Goal: Task Accomplishment & Management: Complete application form

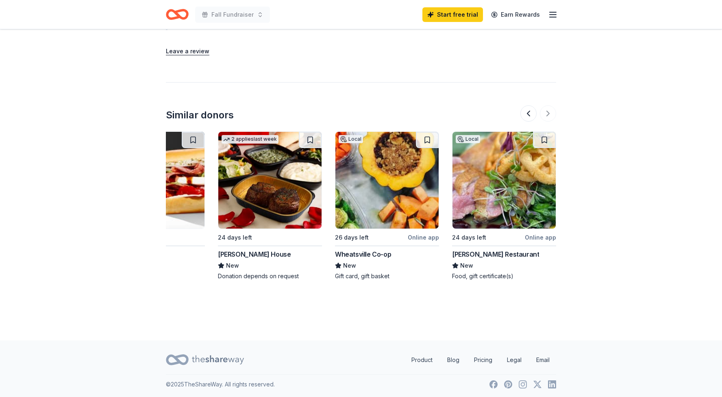
scroll to position [766, 0]
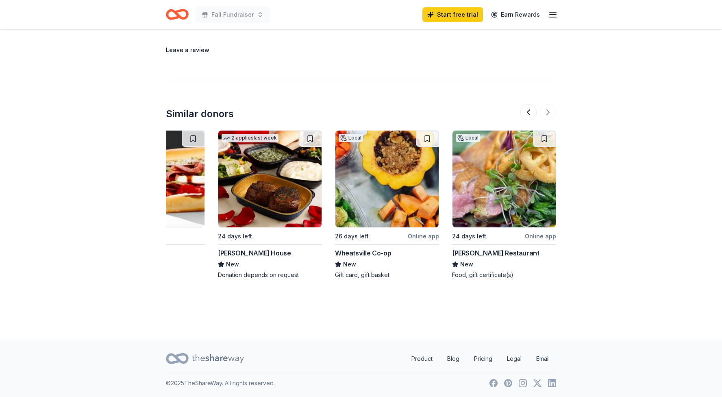
click at [266, 202] on img at bounding box center [269, 178] width 103 height 97
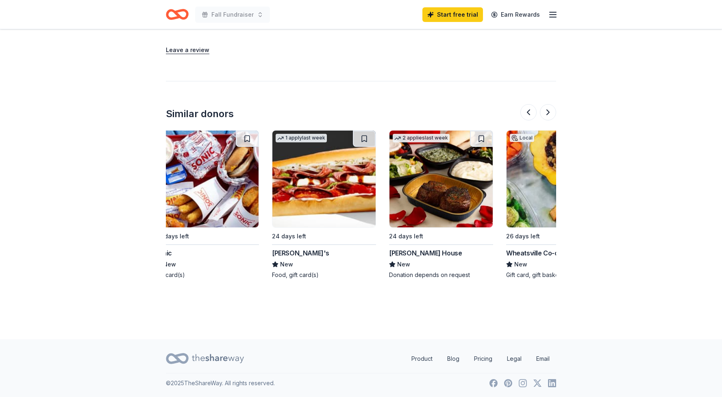
scroll to position [0, 596]
click at [319, 211] on img at bounding box center [324, 178] width 103 height 97
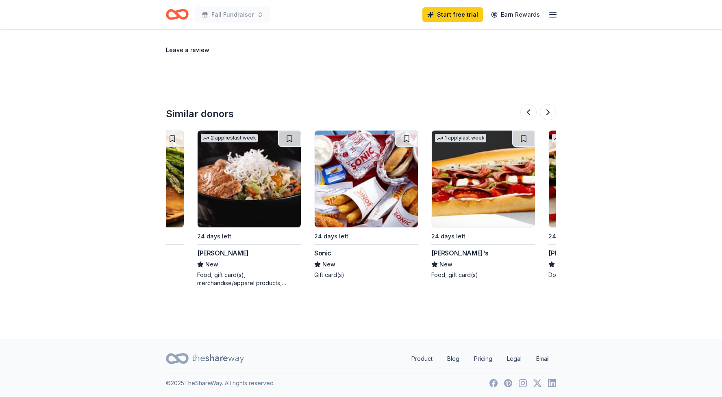
scroll to position [0, 436]
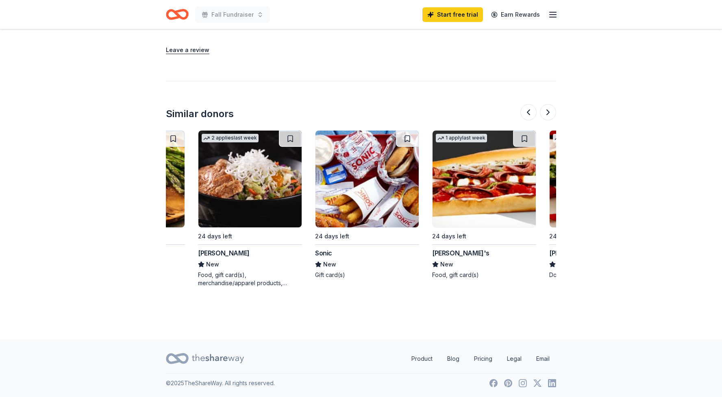
click at [352, 192] on img at bounding box center [366, 178] width 103 height 97
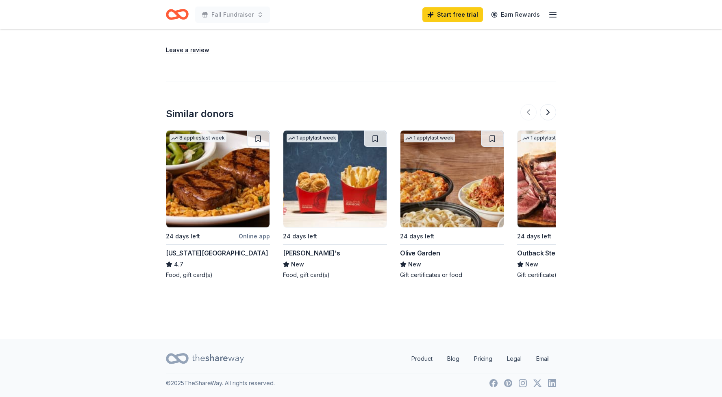
scroll to position [0, 0]
click at [197, 163] on img at bounding box center [217, 178] width 103 height 97
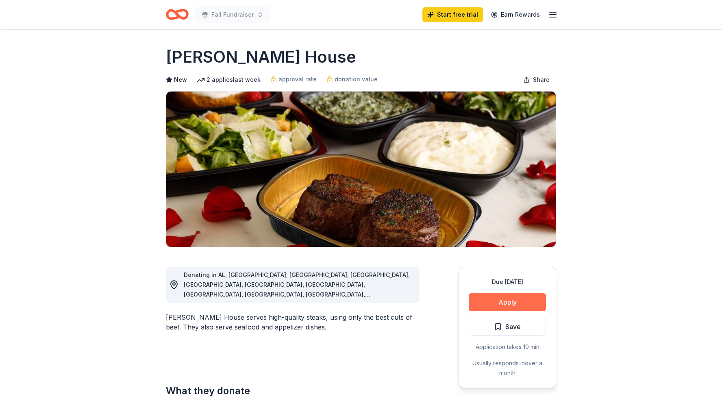
click at [480, 301] on button "Apply" at bounding box center [507, 302] width 77 height 18
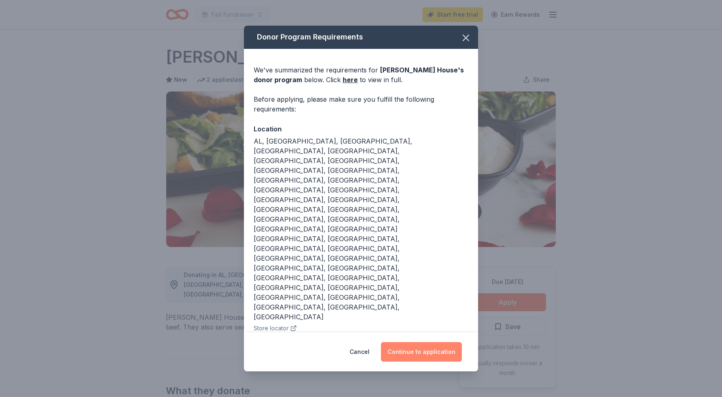
click at [426, 342] on button "Continue to application" at bounding box center [421, 352] width 81 height 20
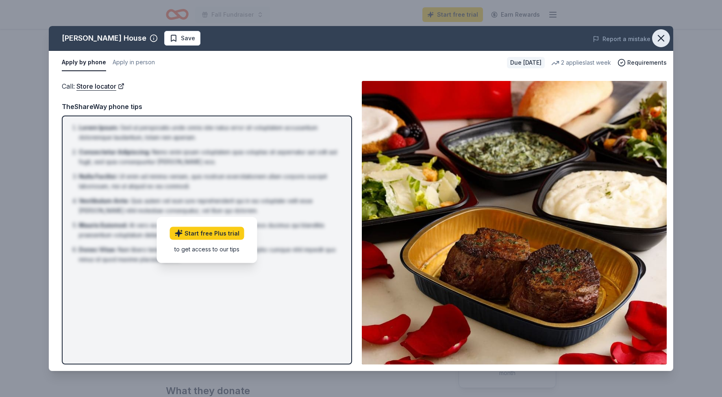
click at [661, 39] on icon "button" at bounding box center [661, 38] width 6 height 6
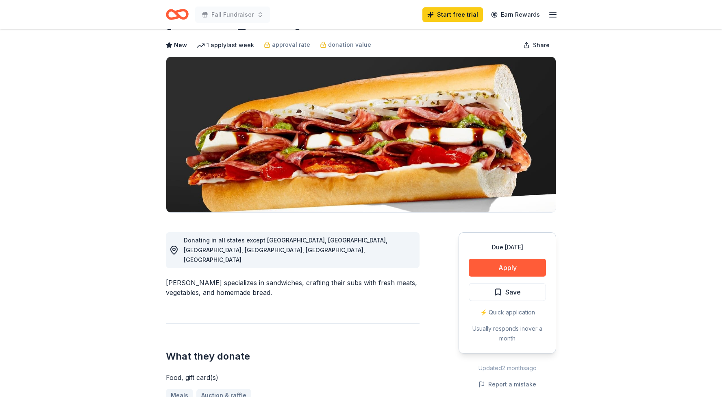
scroll to position [36, 0]
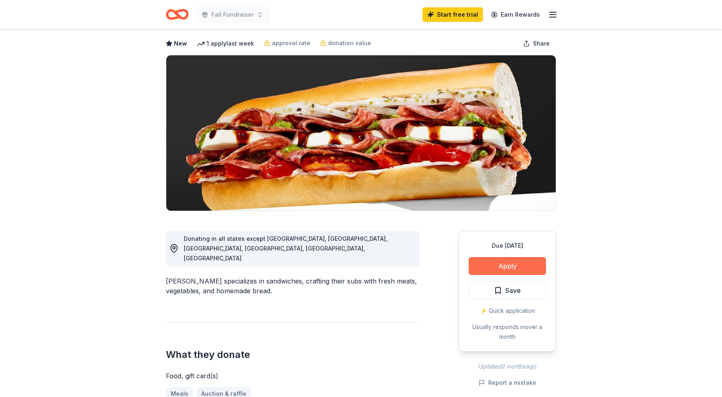
click at [485, 263] on button "Apply" at bounding box center [507, 266] width 77 height 18
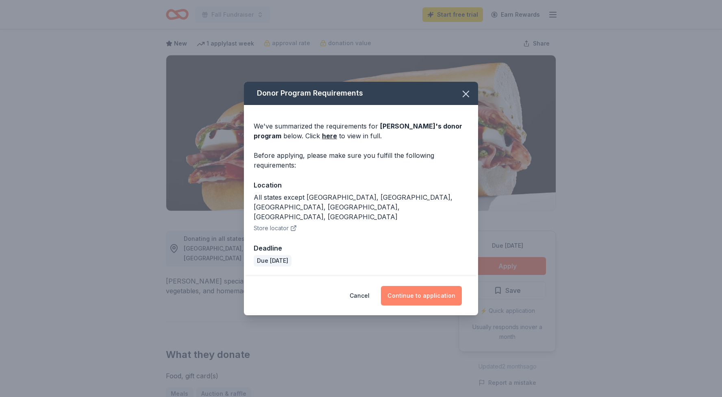
click at [416, 288] on button "Continue to application" at bounding box center [421, 296] width 81 height 20
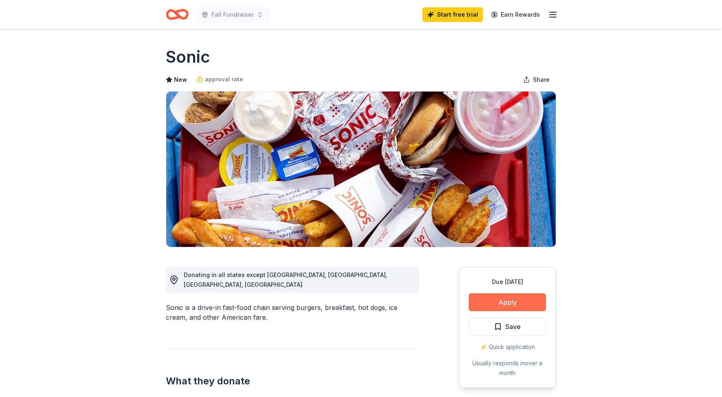
click at [489, 300] on button "Apply" at bounding box center [507, 302] width 77 height 18
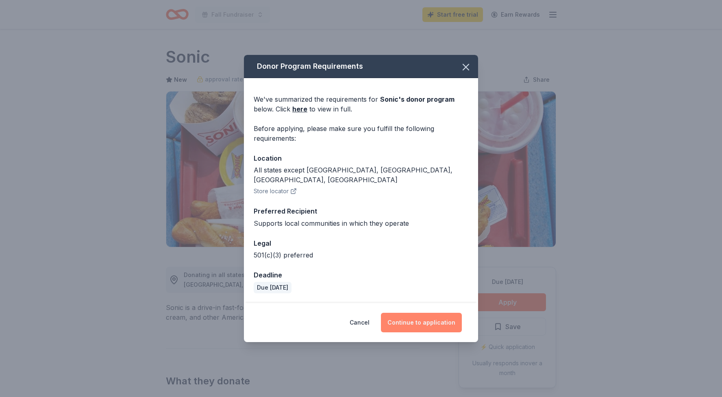
click at [430, 320] on button "Continue to application" at bounding box center [421, 323] width 81 height 20
